Goal: Task Accomplishment & Management: Use online tool/utility

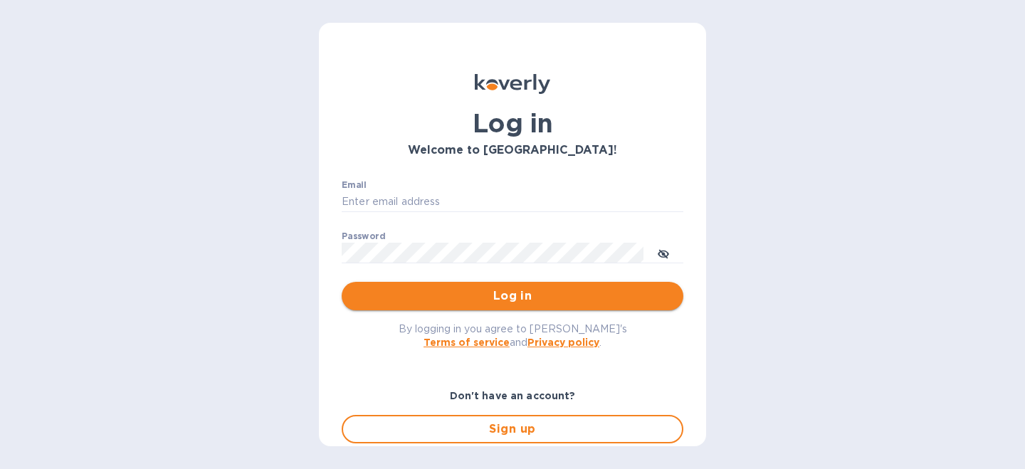
type input "julien@legeardstudio.com"
click at [457, 287] on span "Log in" at bounding box center [512, 295] width 319 height 17
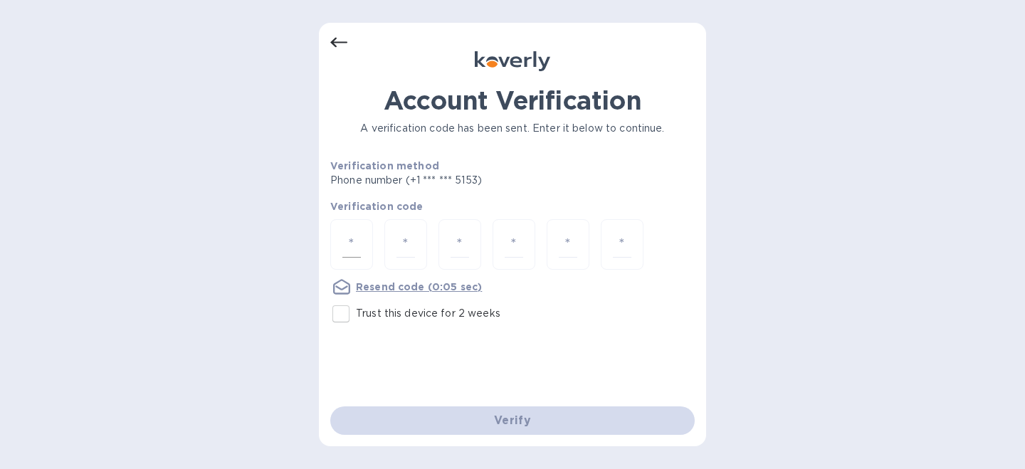
click at [361, 239] on div at bounding box center [351, 244] width 43 height 51
type input "7"
type input "9"
type input "3"
type input "0"
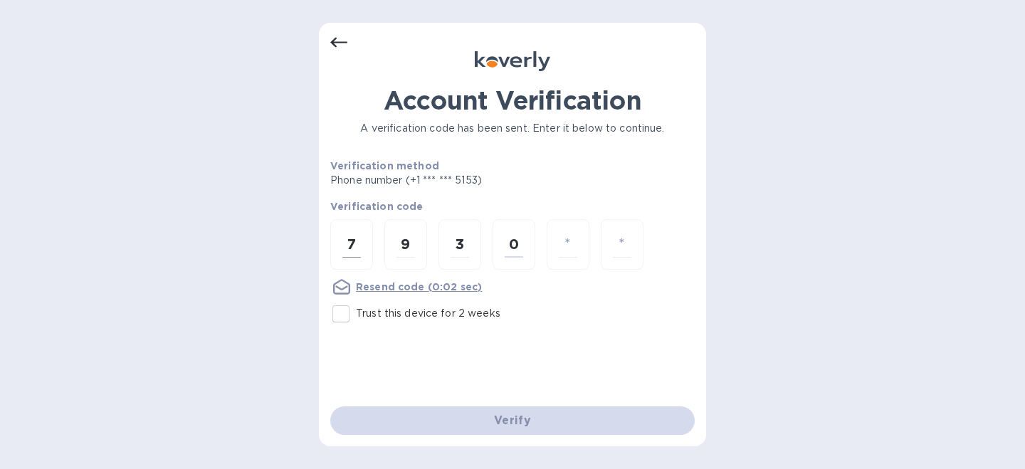
type input "0"
type input "9"
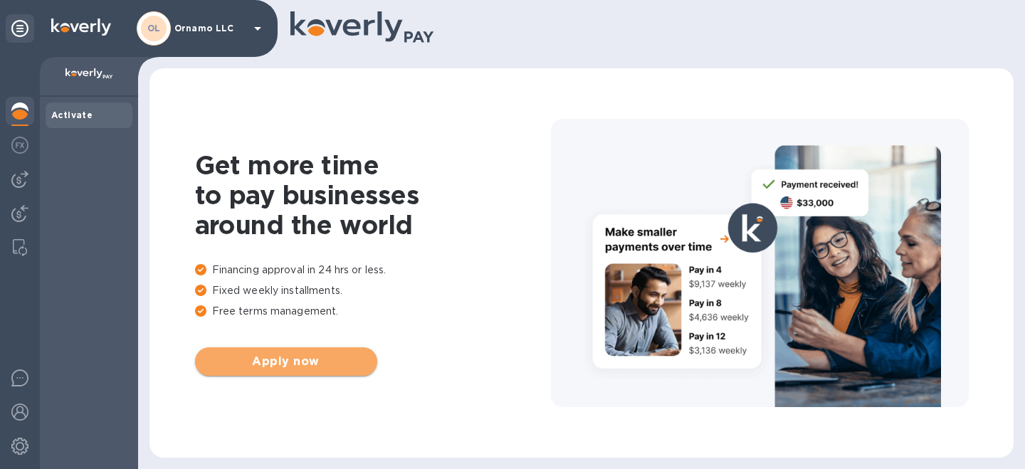
click at [277, 360] on span "Apply now" at bounding box center [285, 361] width 159 height 17
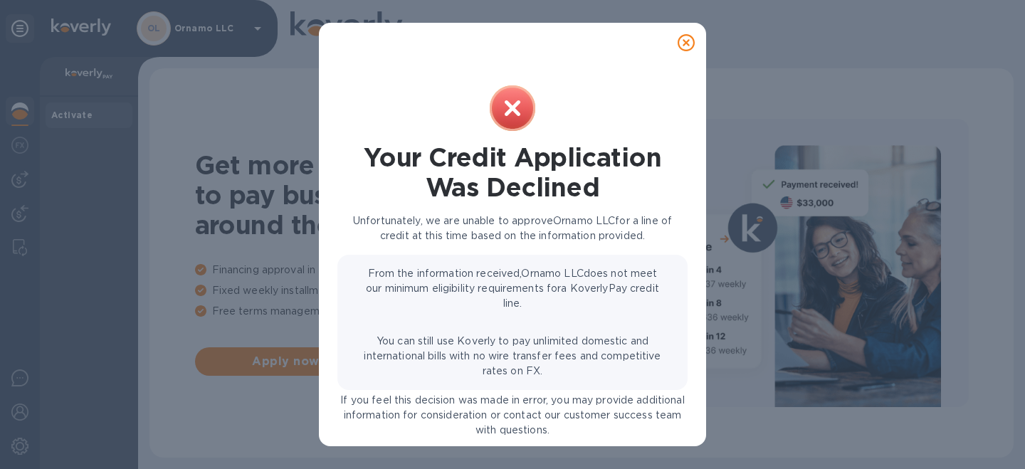
click at [689, 43] on icon at bounding box center [685, 42] width 17 height 17
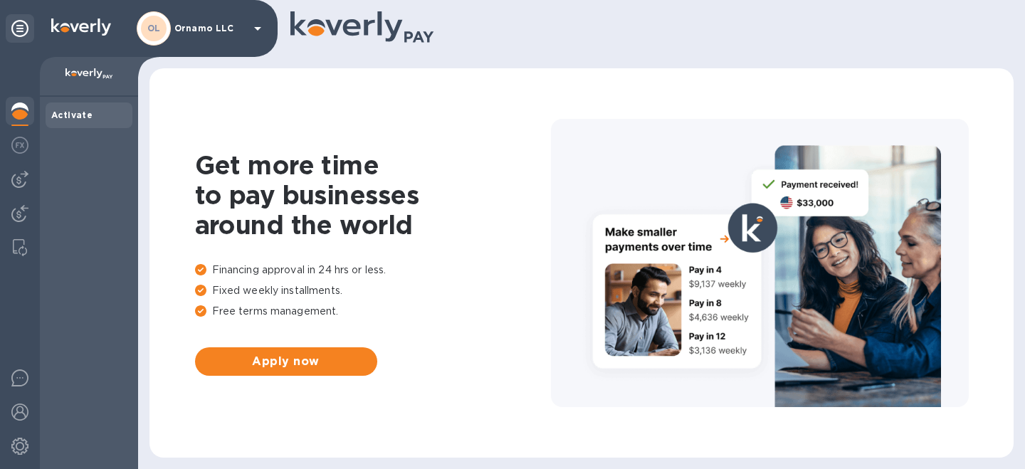
click at [239, 31] on p "Ornamo LLC" at bounding box center [209, 28] width 71 height 10
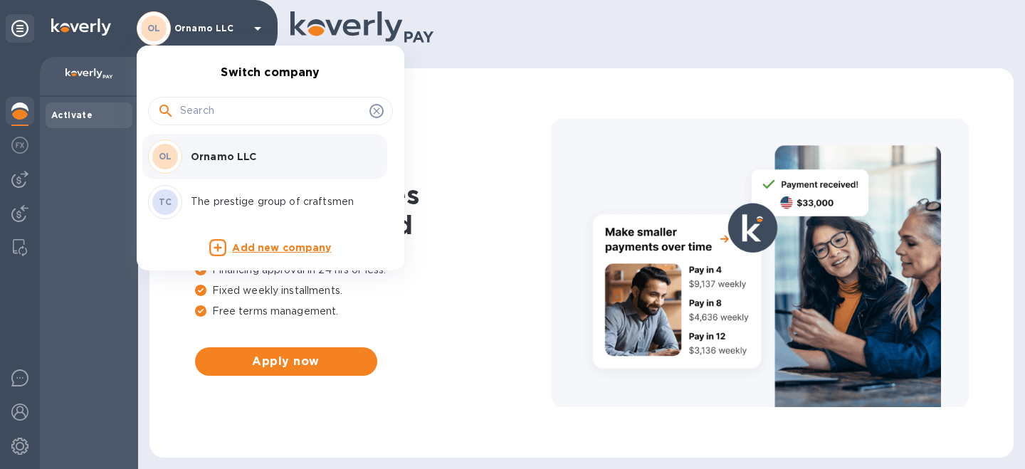
click at [225, 207] on p "The prestige group of craftsmen" at bounding box center [280, 201] width 179 height 15
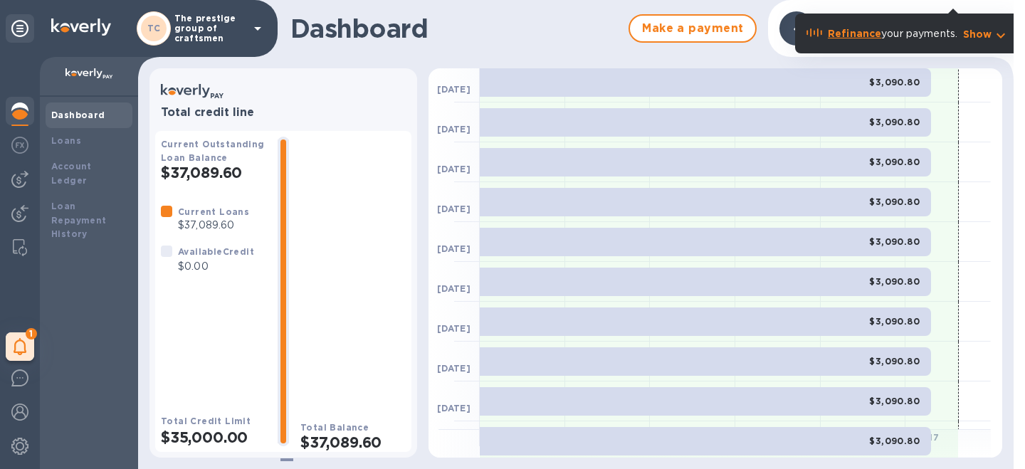
scroll to position [197, 0]
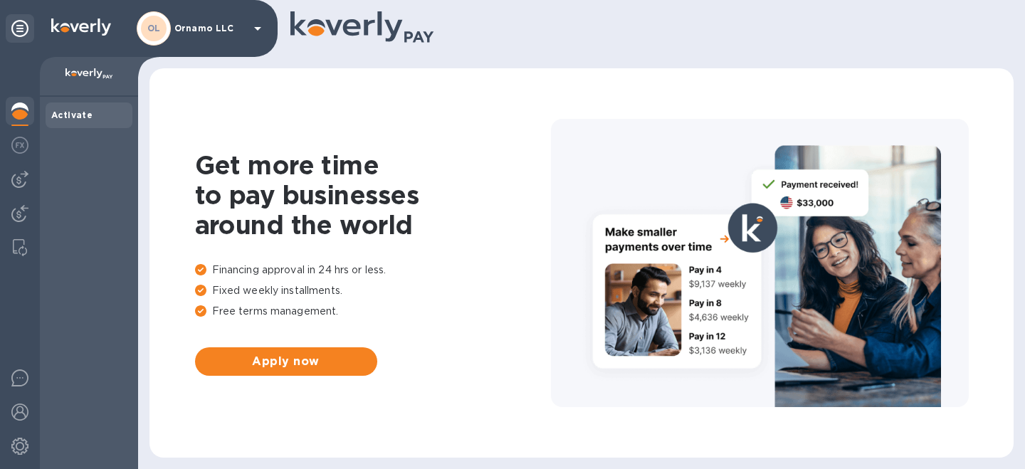
click at [230, 35] on div "OL Ornamo LLC" at bounding box center [201, 28] width 129 height 34
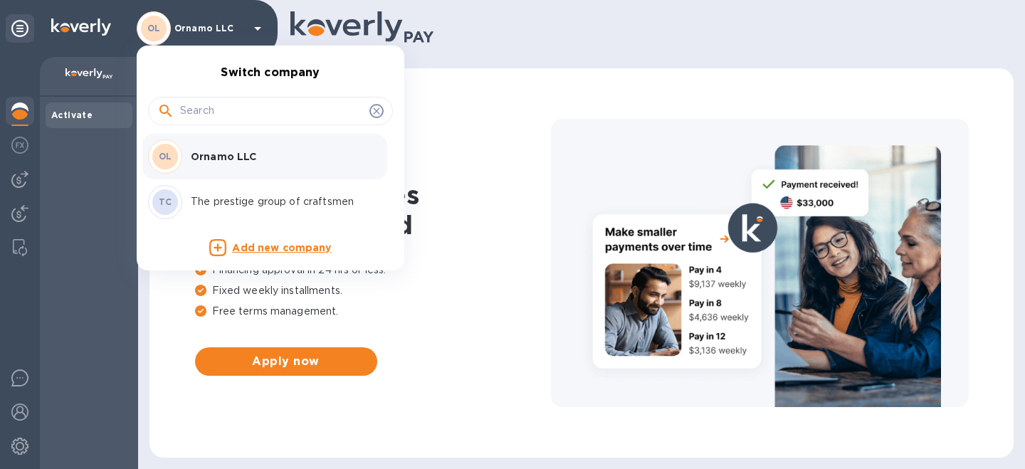
click at [230, 201] on p "The prestige group of craftsmen" at bounding box center [280, 201] width 179 height 15
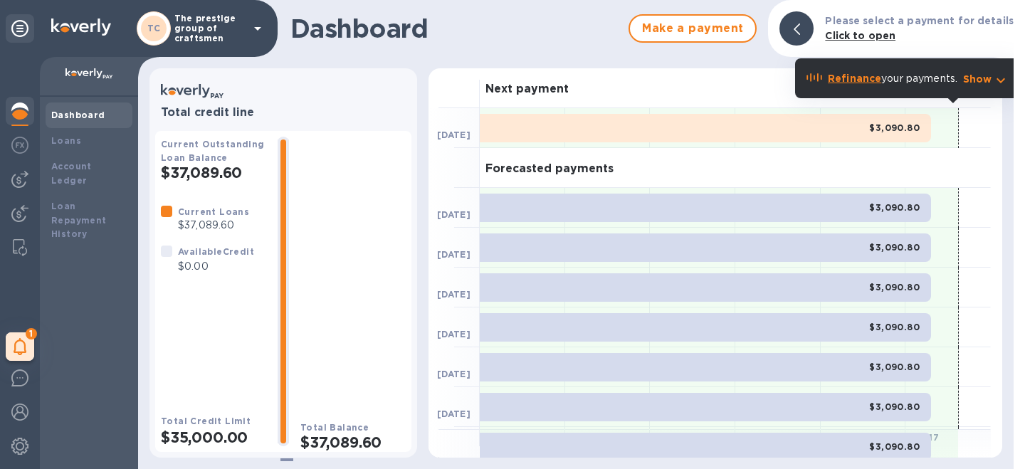
click at [248, 21] on div "TC The prestige group of craftsmen" at bounding box center [201, 28] width 129 height 34
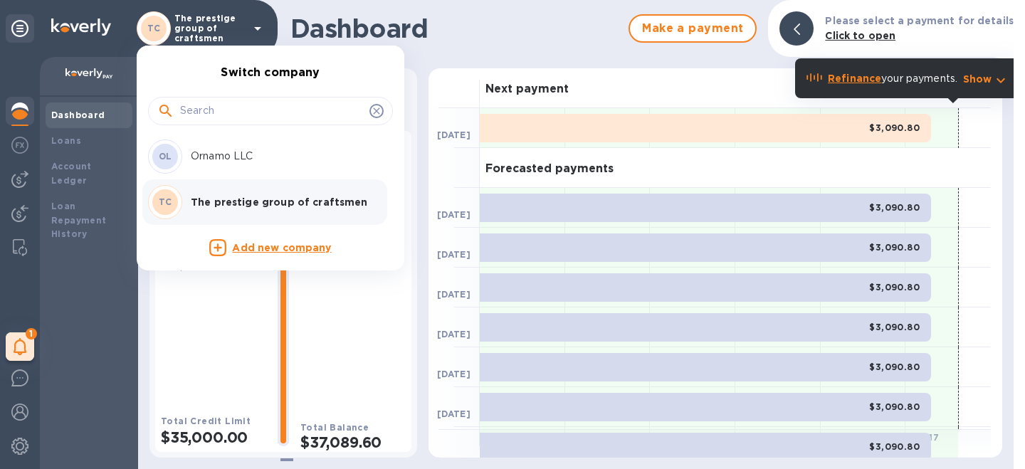
click at [492, 40] on div at bounding box center [512, 234] width 1025 height 469
